Goal: Task Accomplishment & Management: Use online tool/utility

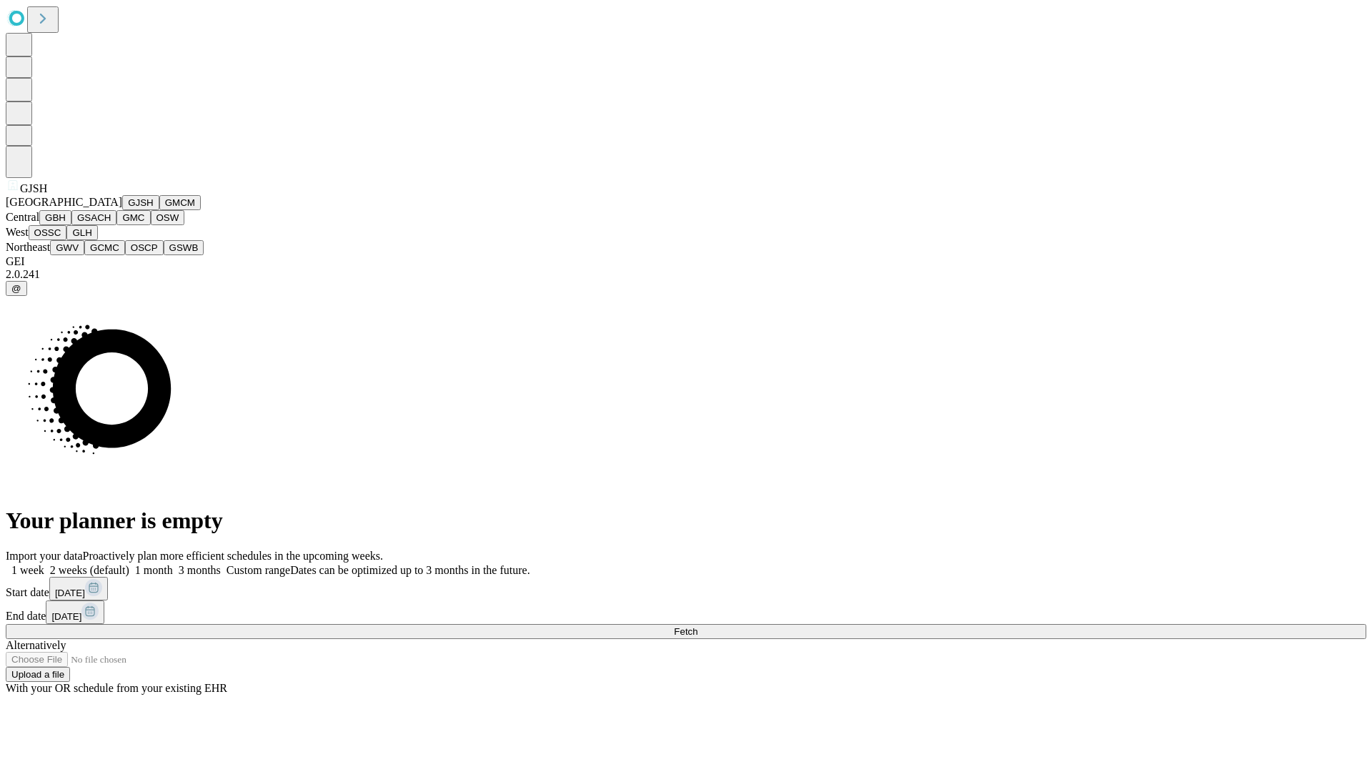
click at [122, 210] on button "GJSH" at bounding box center [140, 202] width 37 height 15
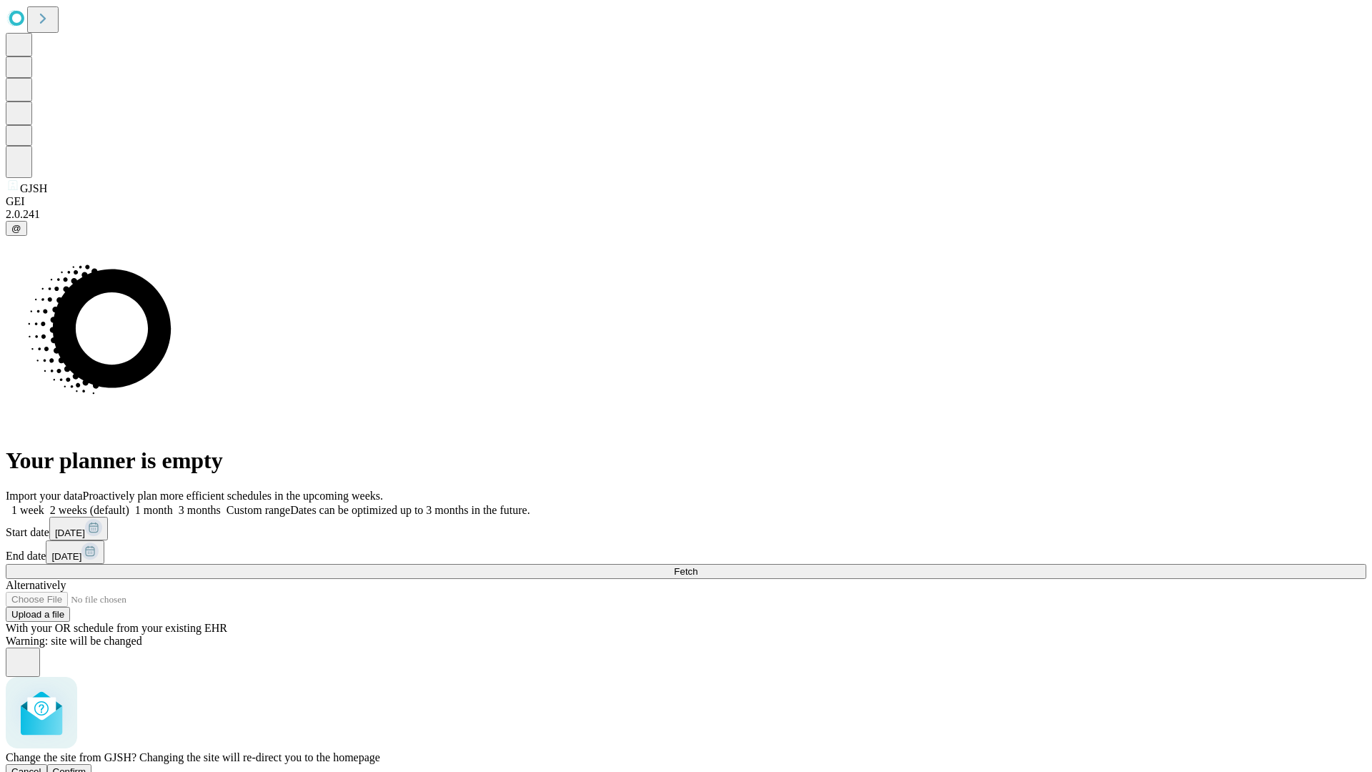
click at [86, 766] on span "Confirm" at bounding box center [70, 771] width 34 height 11
click at [44, 504] on label "1 week" at bounding box center [25, 510] width 39 height 12
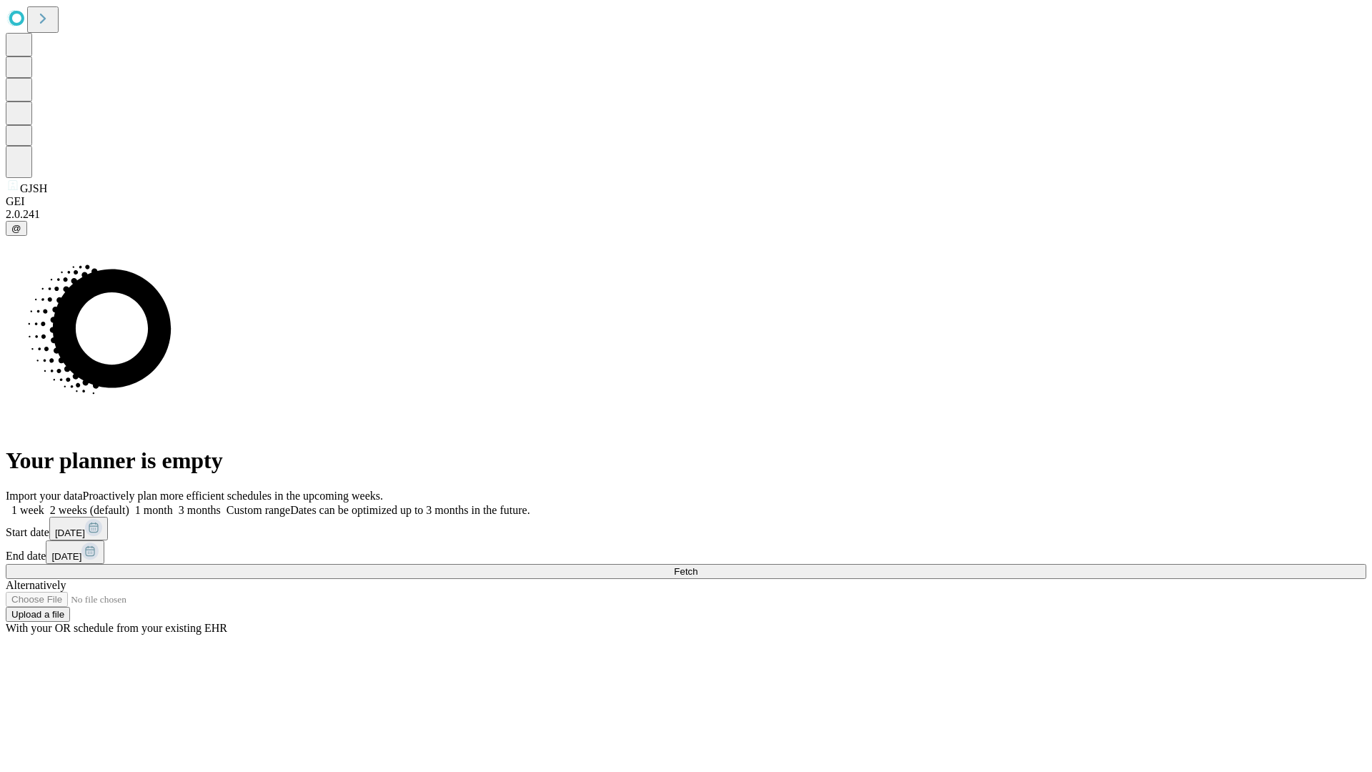
click at [698, 566] on span "Fetch" at bounding box center [686, 571] width 24 height 11
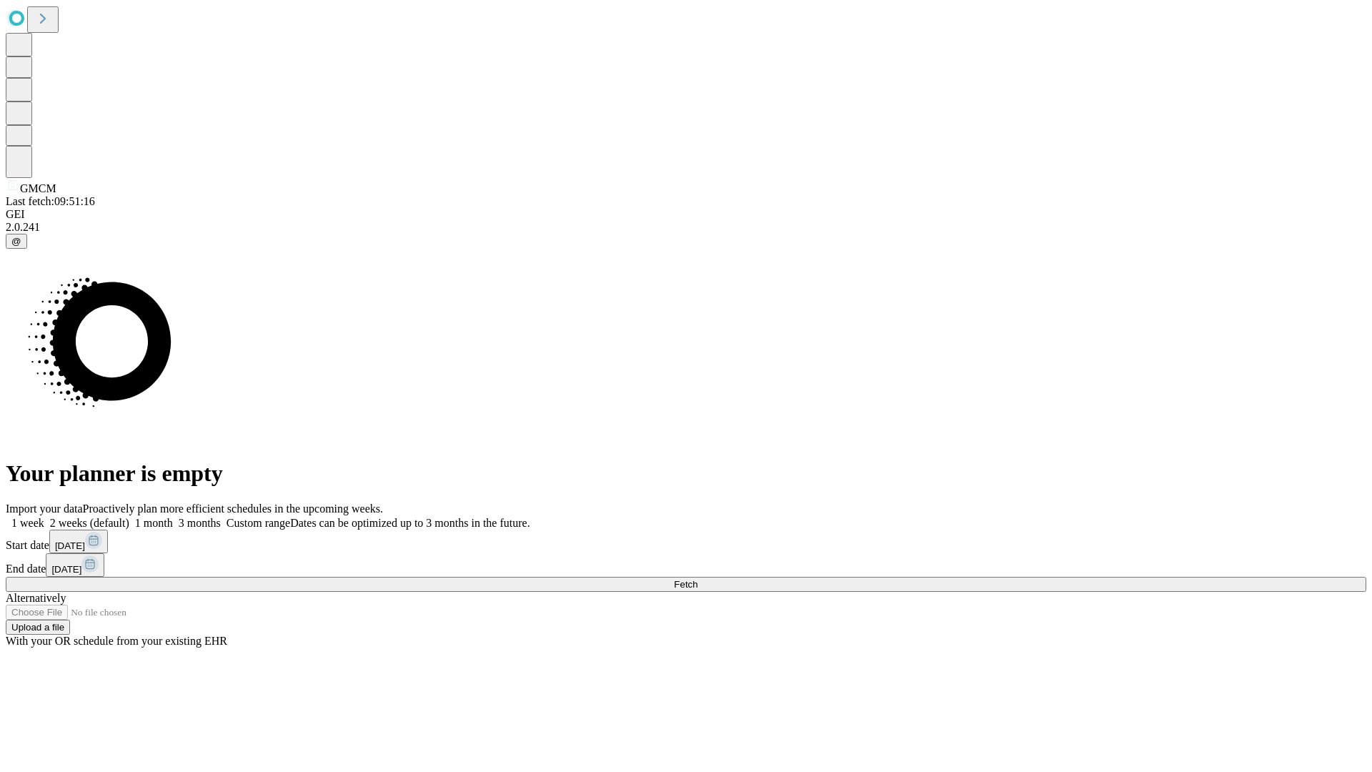
click at [44, 517] on label "1 week" at bounding box center [25, 523] width 39 height 12
click at [698, 579] on span "Fetch" at bounding box center [686, 584] width 24 height 11
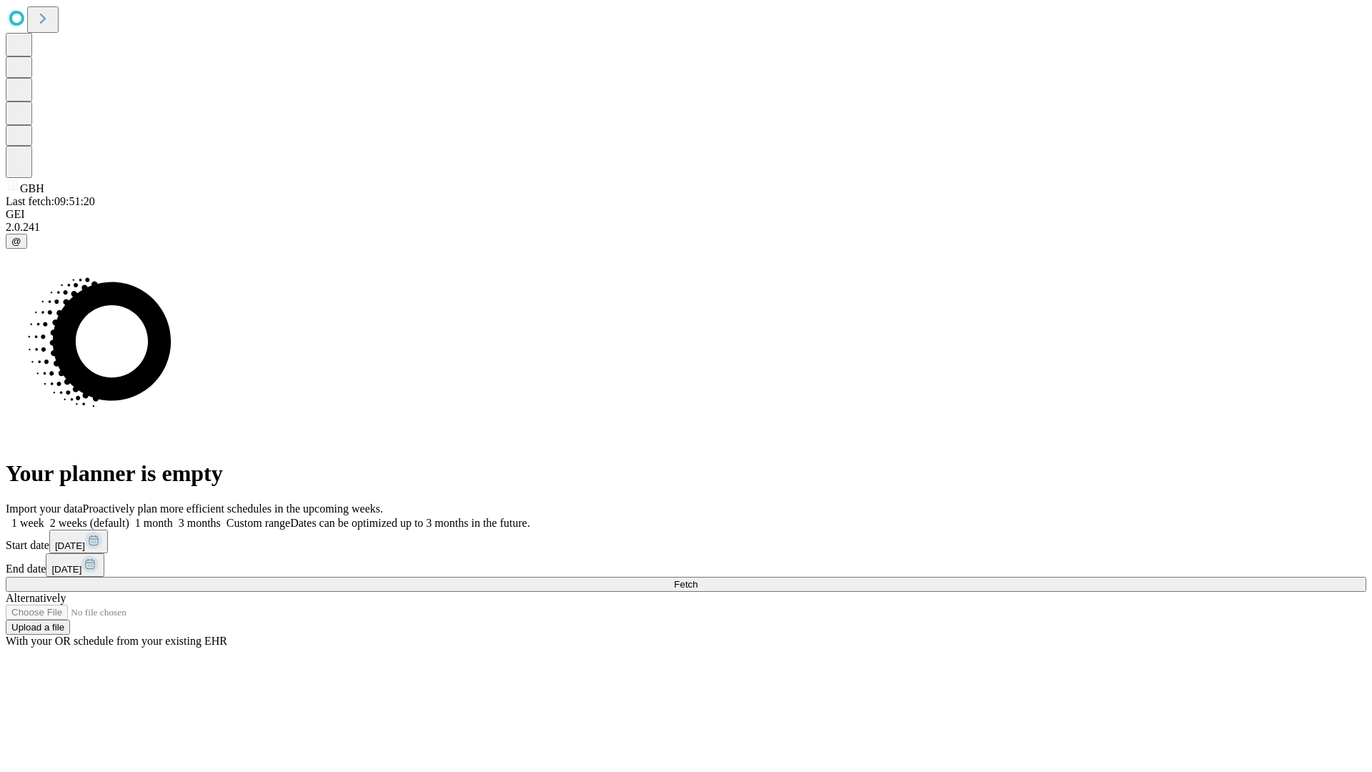
click at [698, 579] on span "Fetch" at bounding box center [686, 584] width 24 height 11
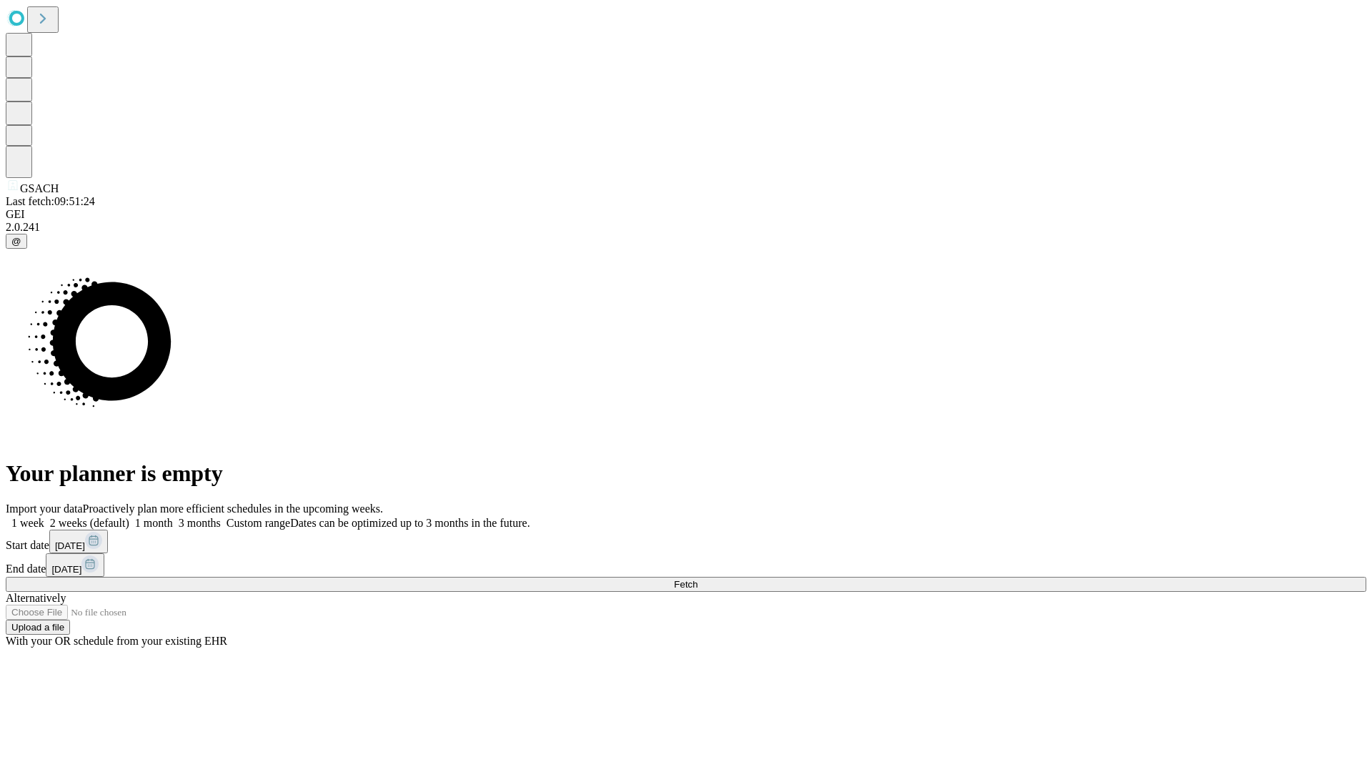
click at [44, 517] on label "1 week" at bounding box center [25, 523] width 39 height 12
click at [698, 579] on span "Fetch" at bounding box center [686, 584] width 24 height 11
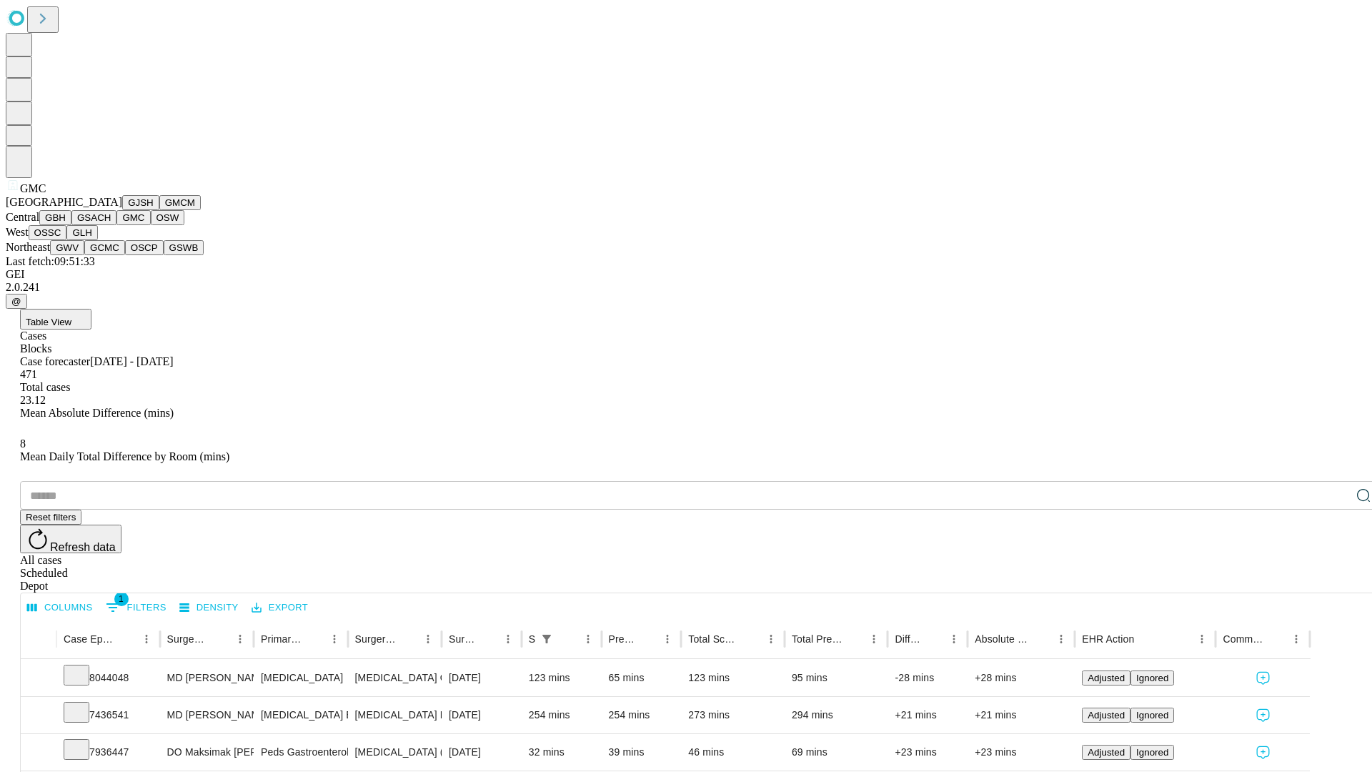
click at [151, 225] on button "OSW" at bounding box center [168, 217] width 34 height 15
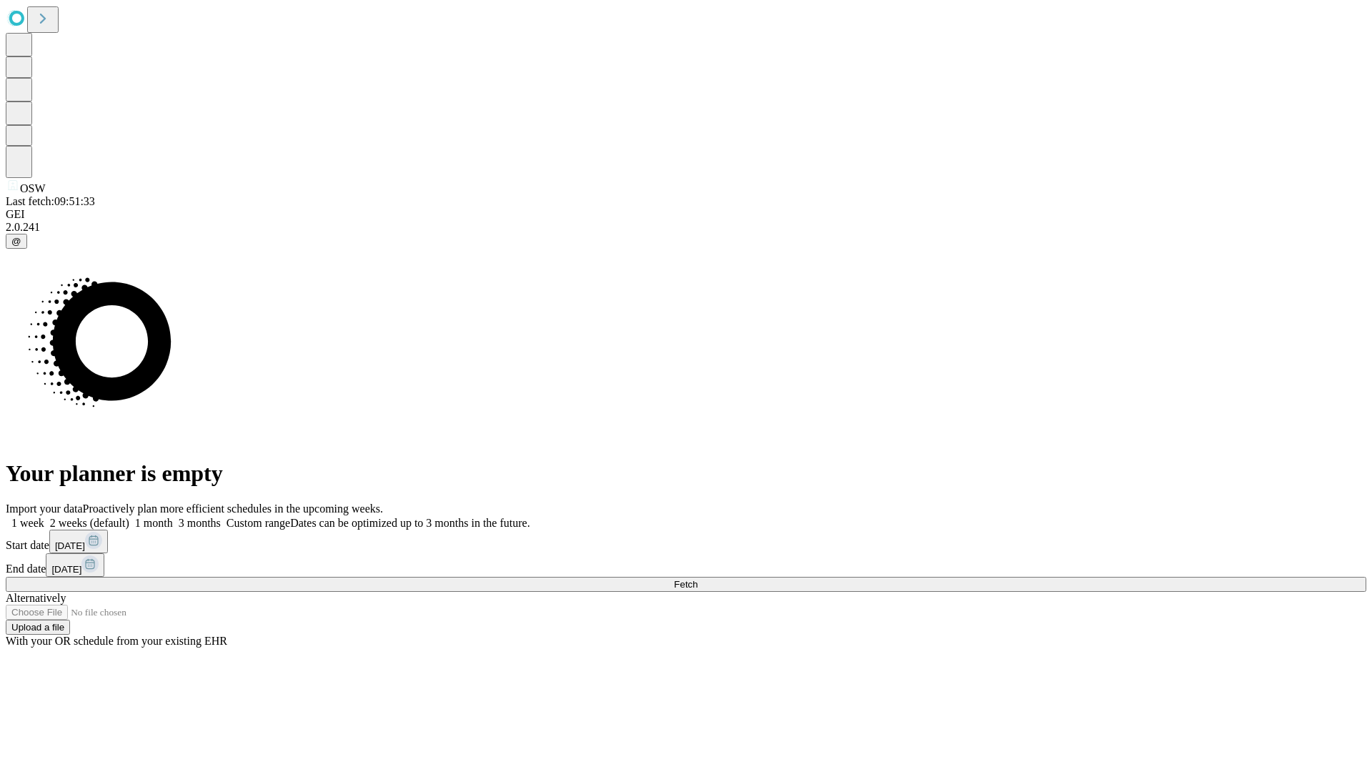
click at [44, 517] on label "1 week" at bounding box center [25, 523] width 39 height 12
click at [698, 579] on span "Fetch" at bounding box center [686, 584] width 24 height 11
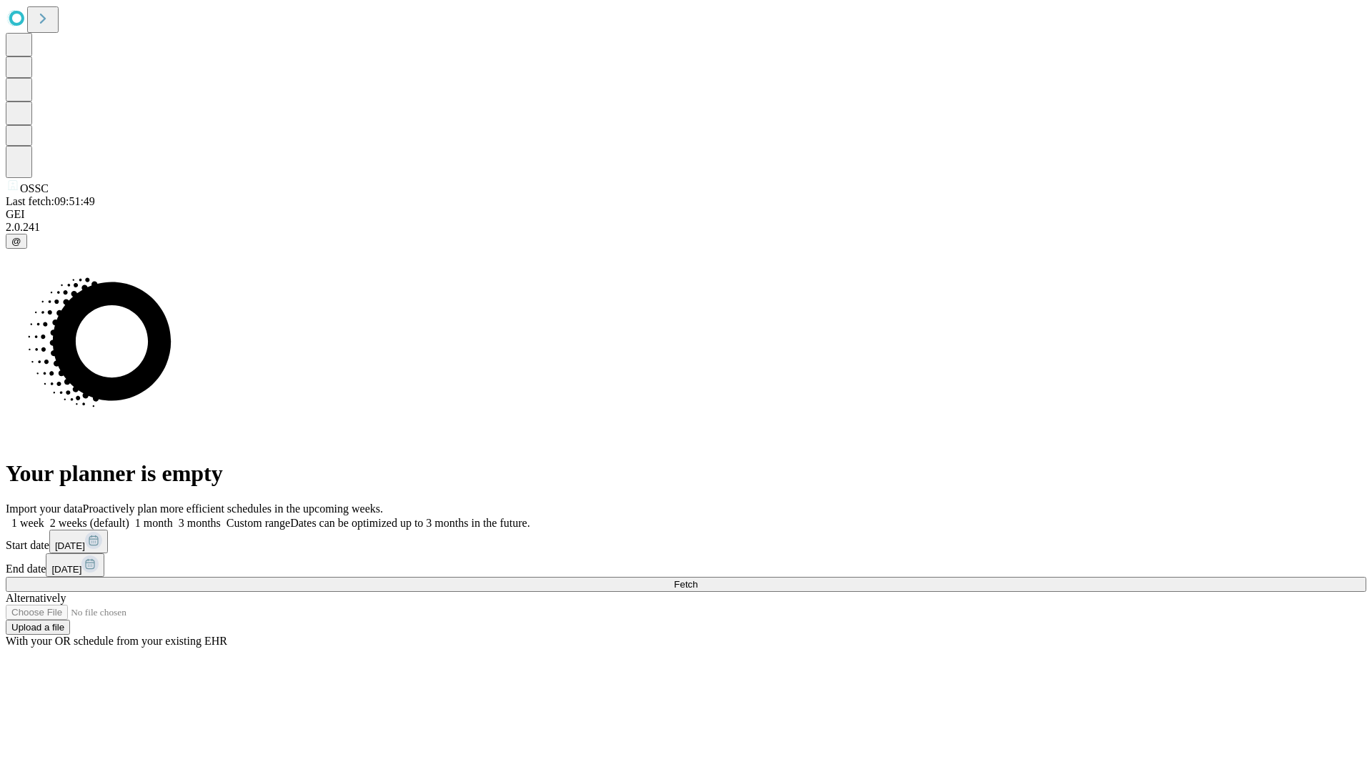
click at [44, 517] on label "1 week" at bounding box center [25, 523] width 39 height 12
click at [698, 579] on span "Fetch" at bounding box center [686, 584] width 24 height 11
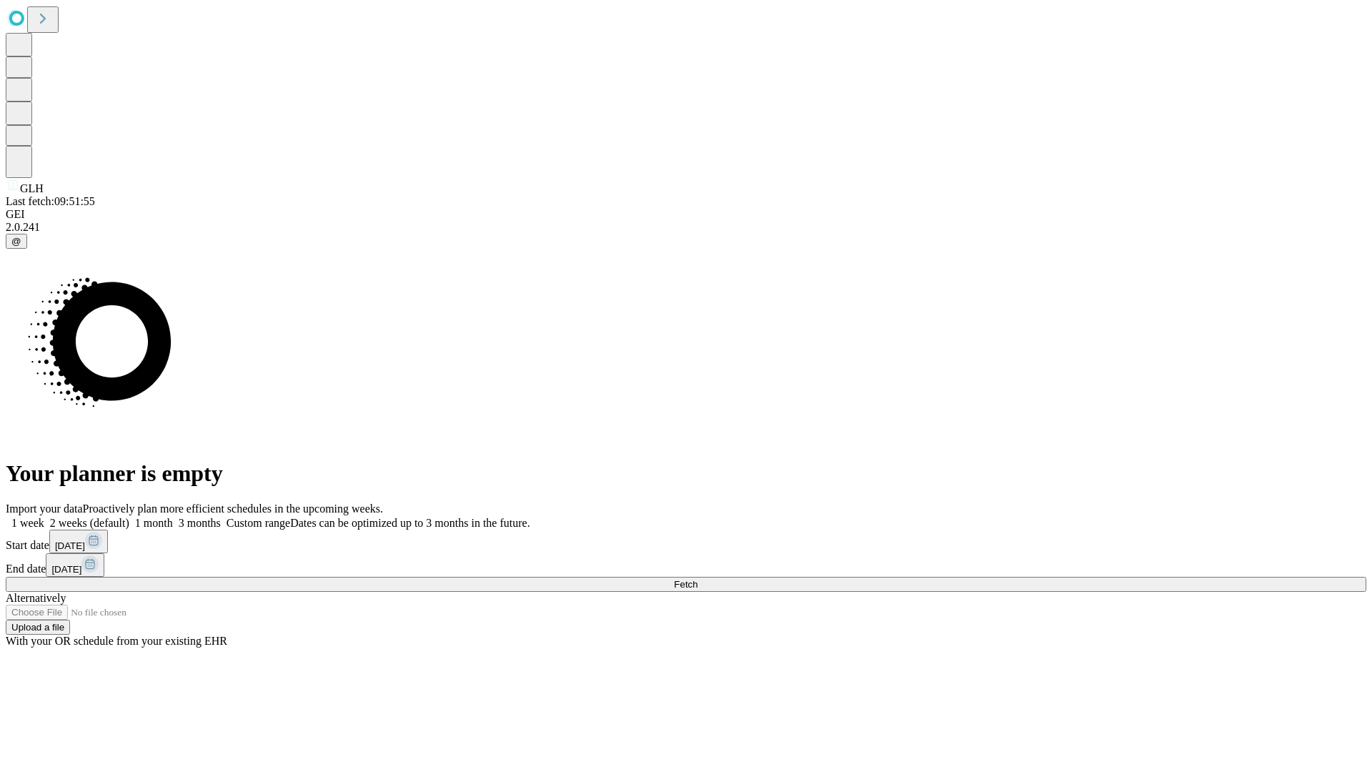
click at [698, 579] on span "Fetch" at bounding box center [686, 584] width 24 height 11
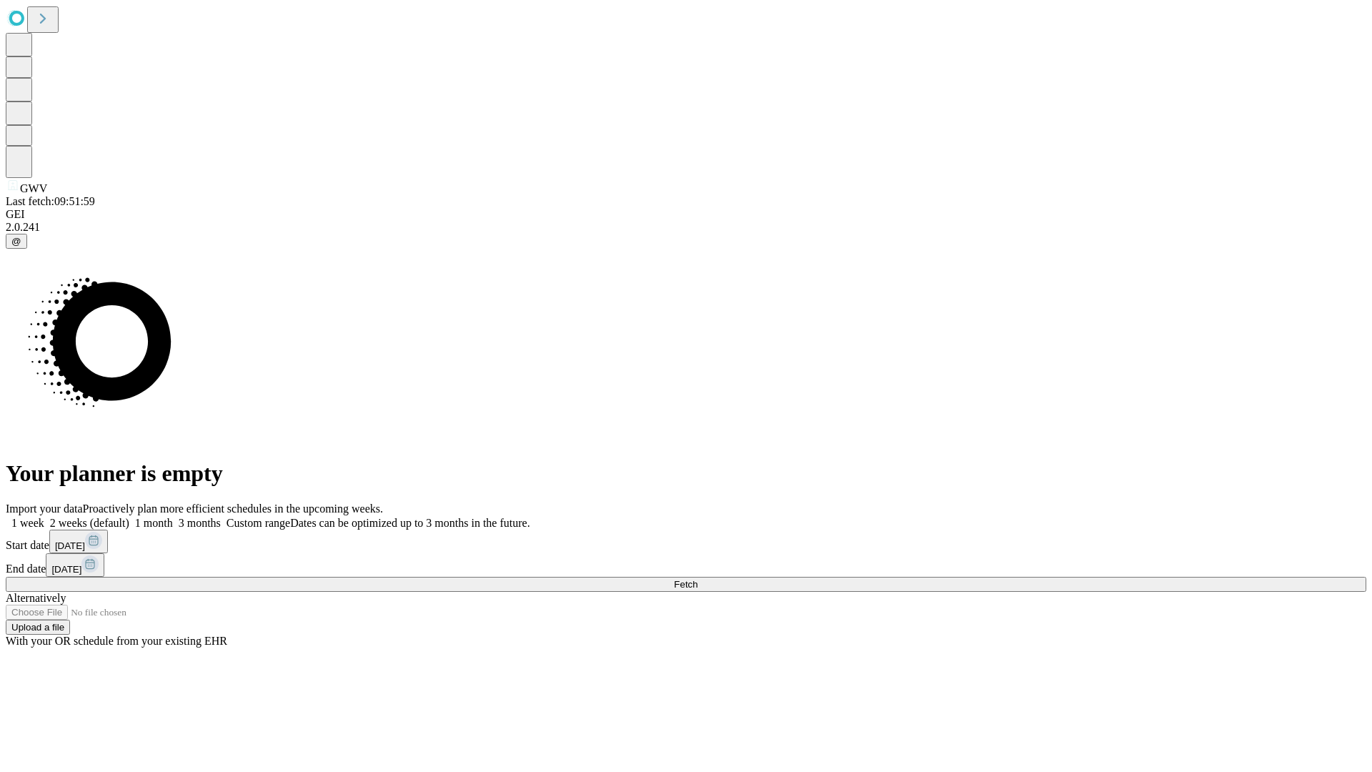
click at [44, 517] on label "1 week" at bounding box center [25, 523] width 39 height 12
click at [698, 579] on span "Fetch" at bounding box center [686, 584] width 24 height 11
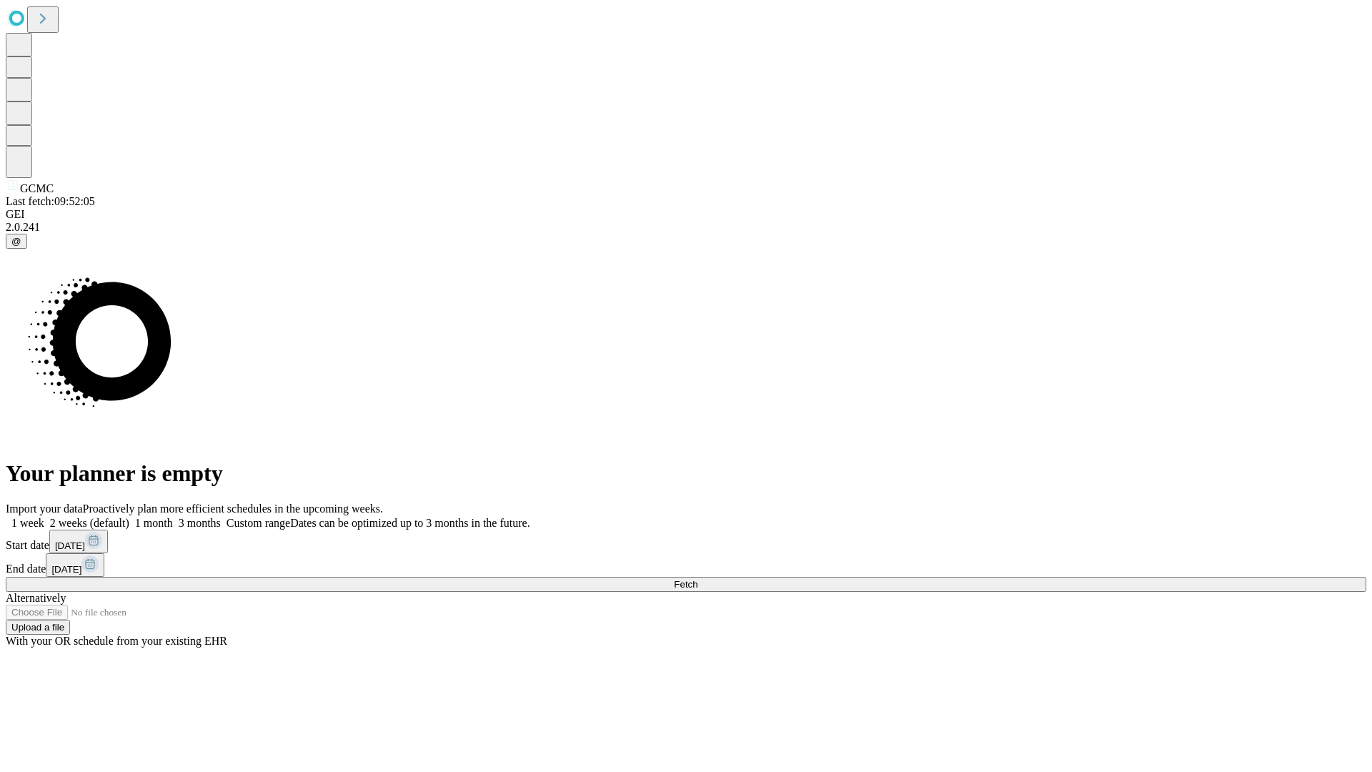
click at [44, 517] on label "1 week" at bounding box center [25, 523] width 39 height 12
click at [698, 579] on span "Fetch" at bounding box center [686, 584] width 24 height 11
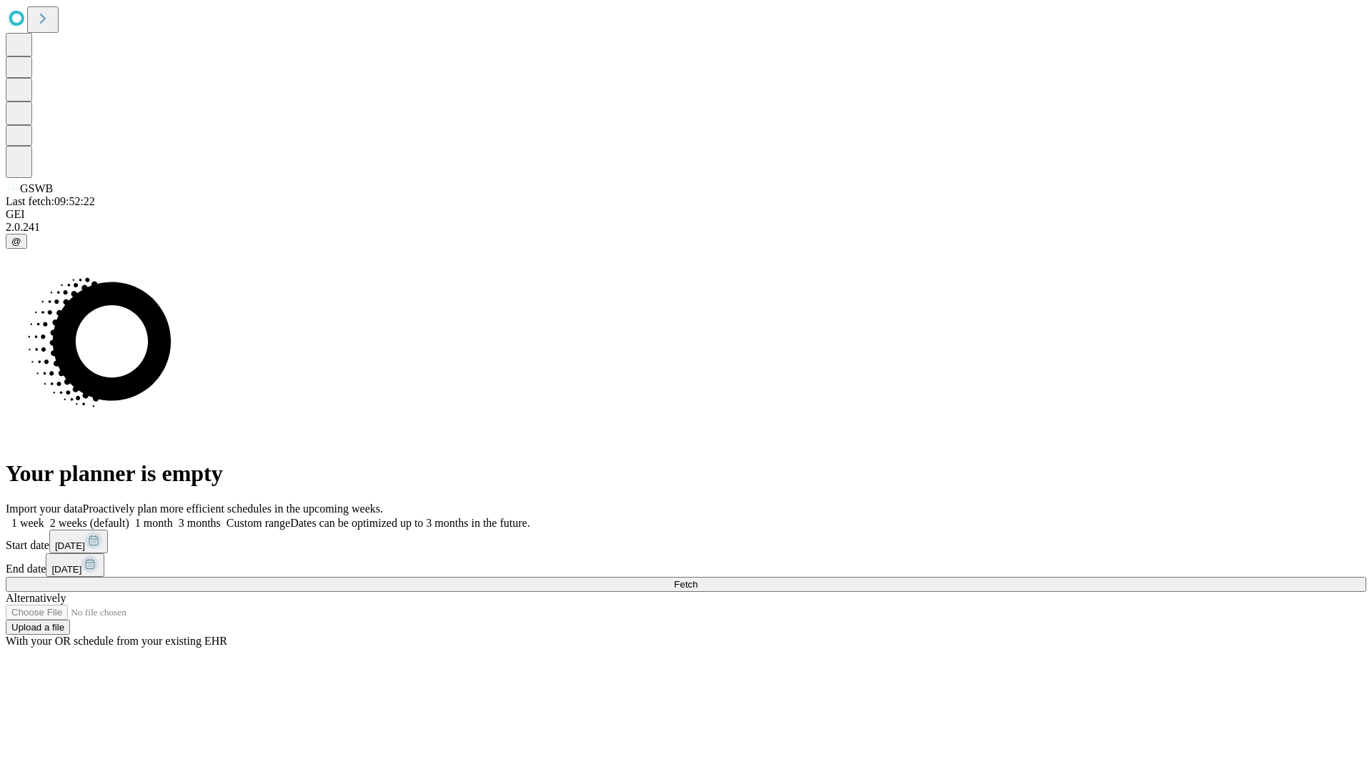
click at [698, 579] on span "Fetch" at bounding box center [686, 584] width 24 height 11
